Goal: Transaction & Acquisition: Purchase product/service

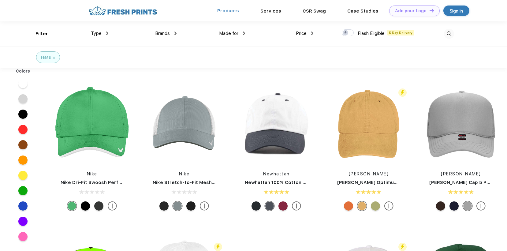
click at [231, 11] on link "Products" at bounding box center [228, 11] width 22 height 6
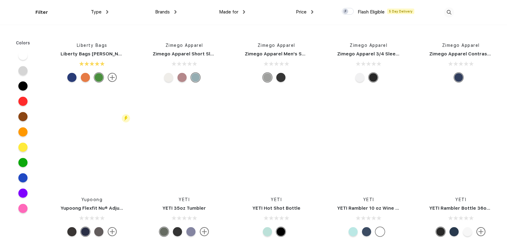
scroll to position [27415, 0]
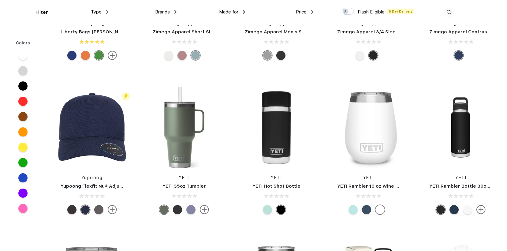
click at [389, 183] on link "YETI Rambler 10 oz Wine Tumbler with Magslider Lid" at bounding box center [397, 186] width 121 height 6
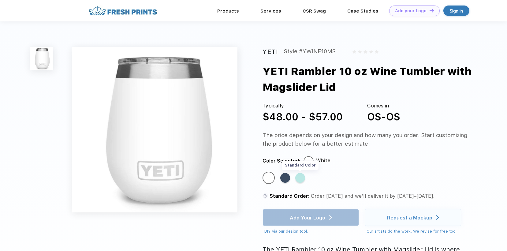
click at [299, 182] on div "Standard Color" at bounding box center [300, 178] width 10 height 10
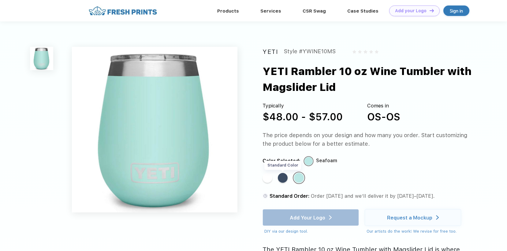
click at [283, 179] on div "Standard Color" at bounding box center [283, 178] width 10 height 10
